Goal: Transaction & Acquisition: Purchase product/service

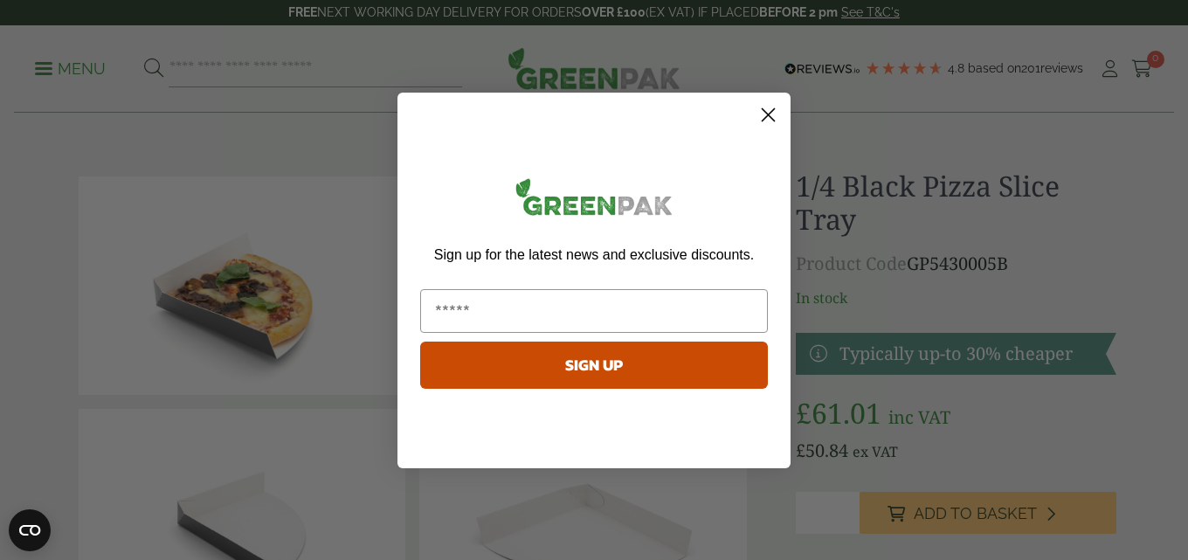
click at [765, 115] on circle "Close dialog" at bounding box center [768, 114] width 29 height 29
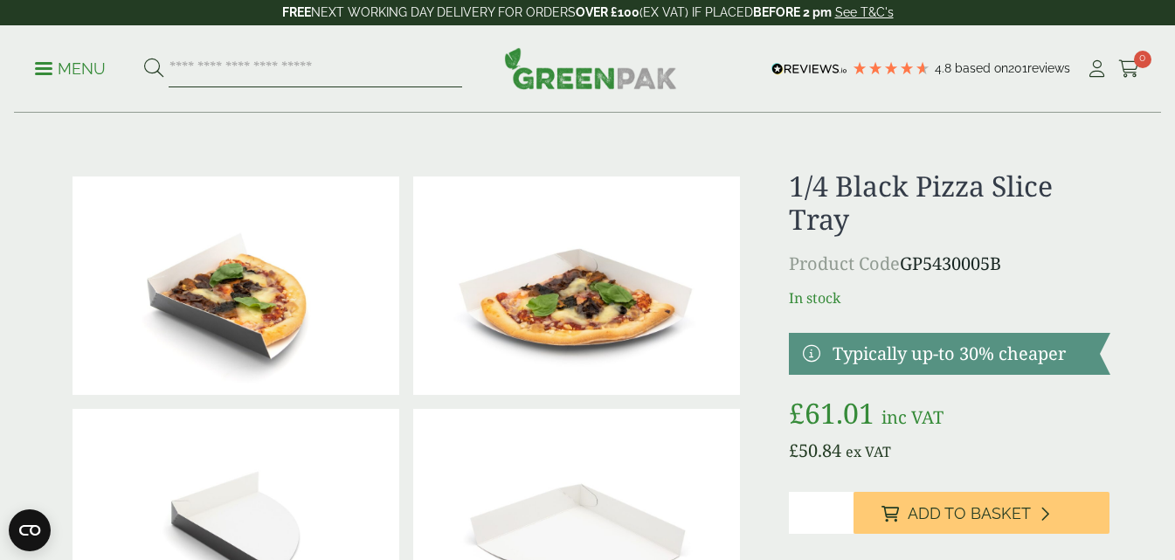
click at [216, 69] on input "search" at bounding box center [315, 69] width 293 height 37
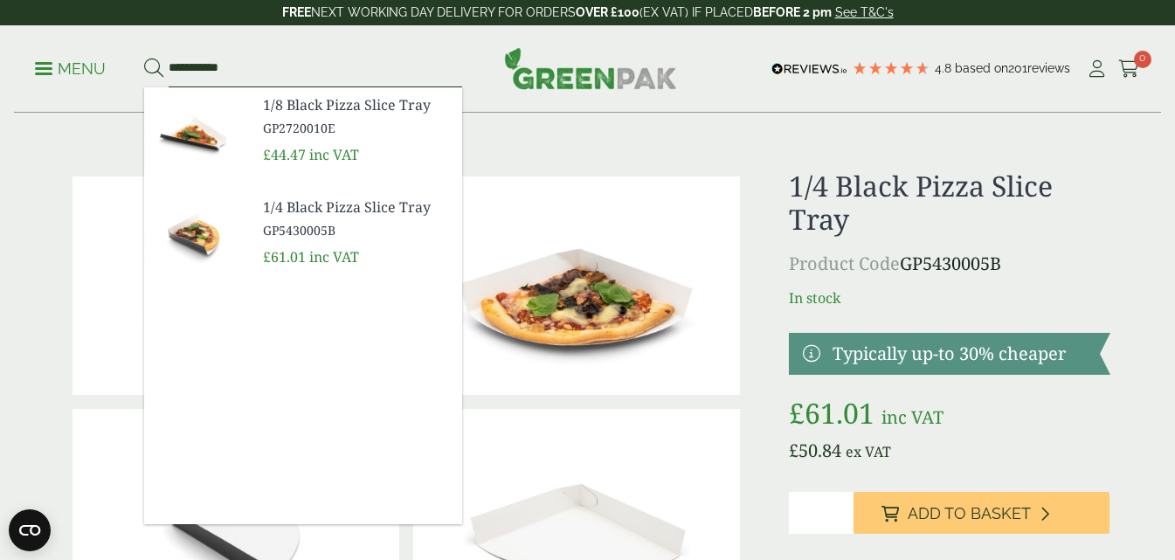
type input "**********"
click at [144, 58] on button at bounding box center [153, 69] width 19 height 23
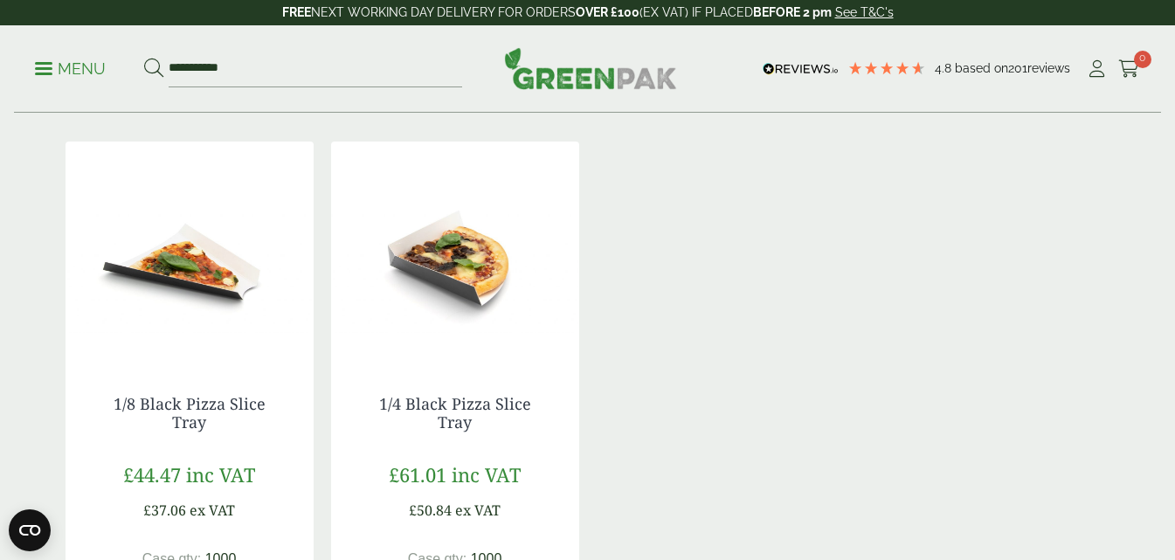
scroll to position [286, 0]
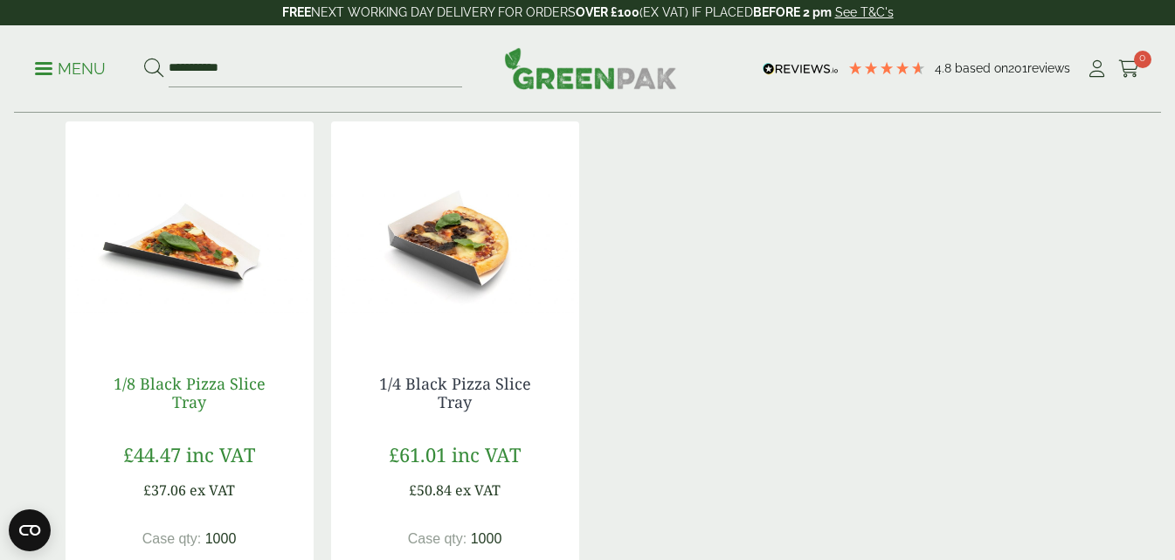
click at [188, 386] on link "1/8 Black Pizza Slice Tray" at bounding box center [190, 393] width 152 height 40
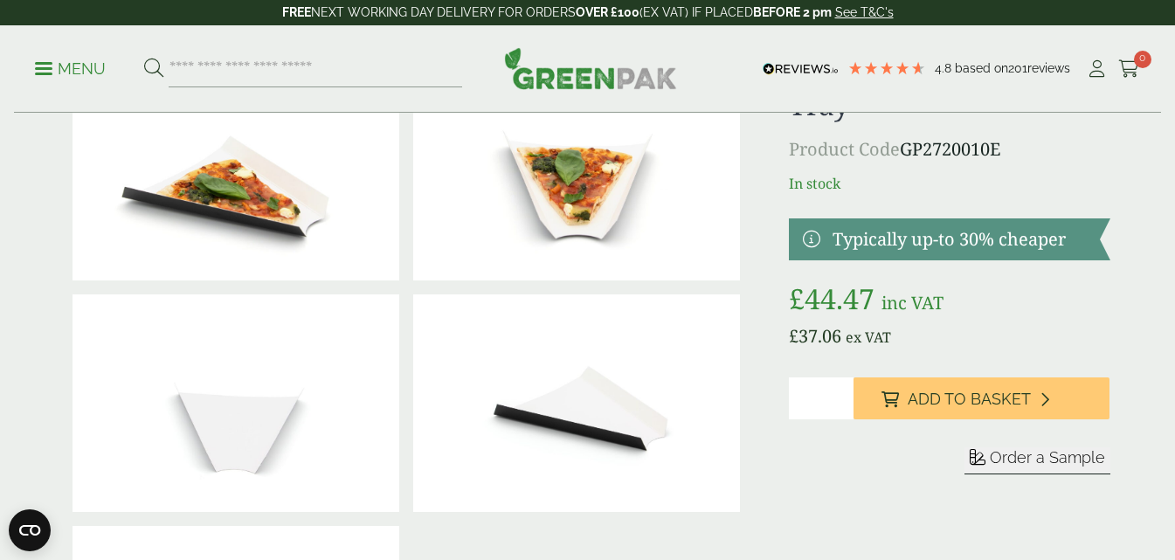
scroll to position [129, 0]
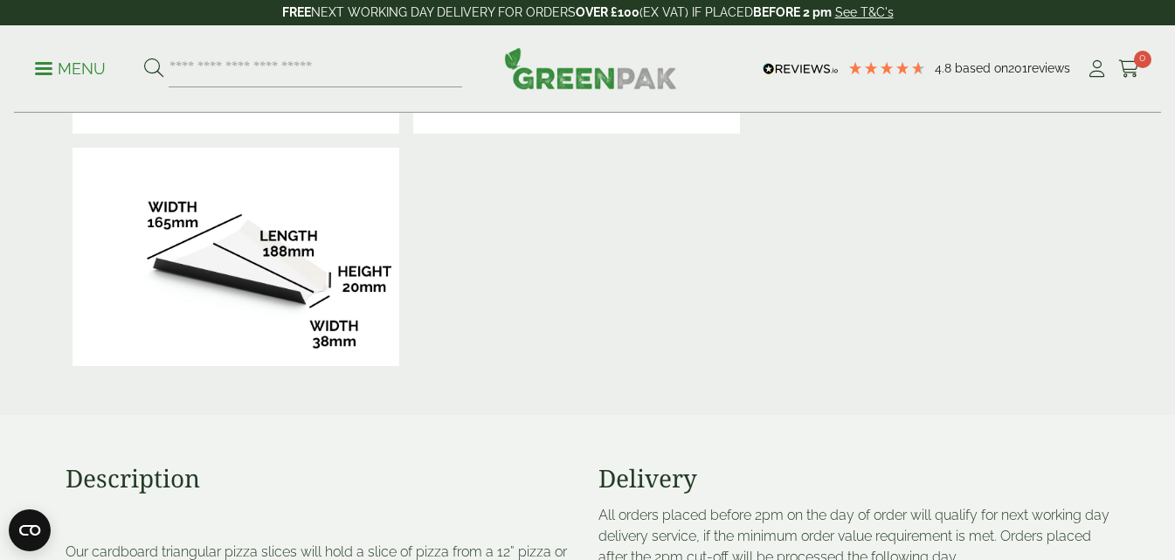
scroll to position [0, 0]
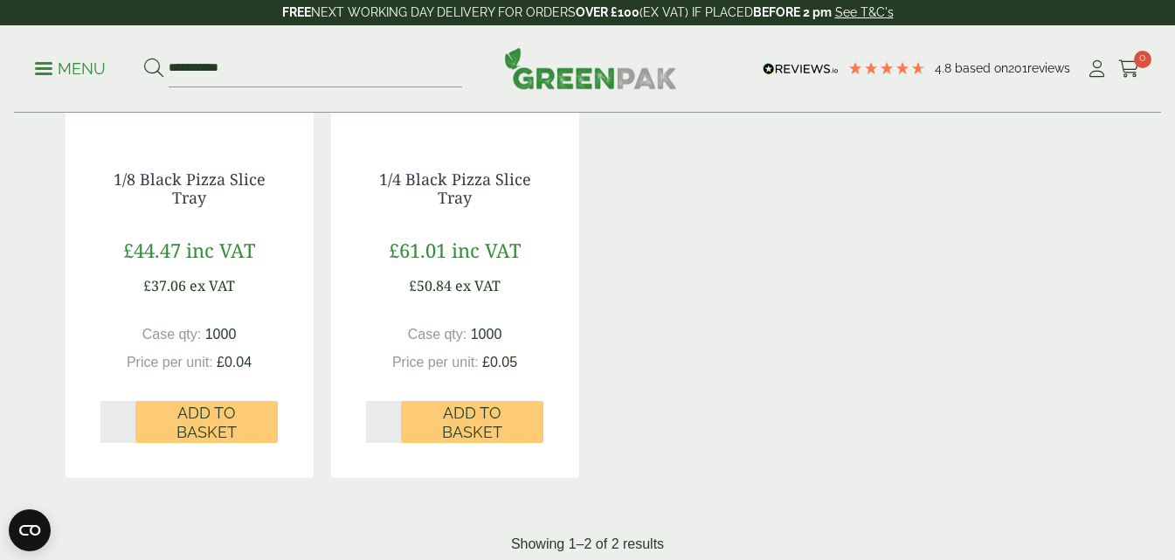
scroll to position [499, 0]
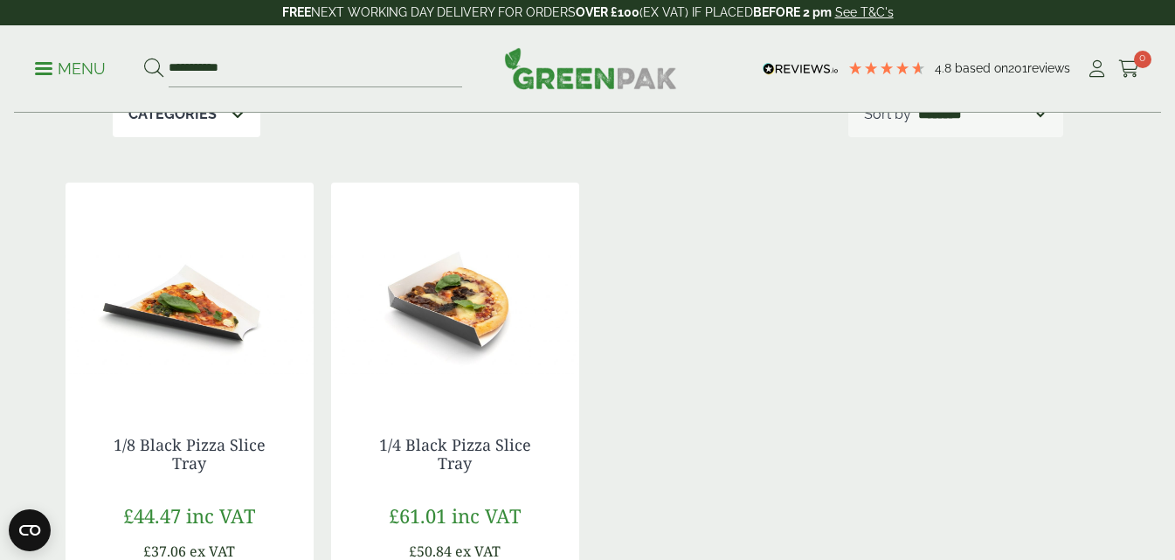
scroll to position [228, 0]
